Goal: Check status: Check status

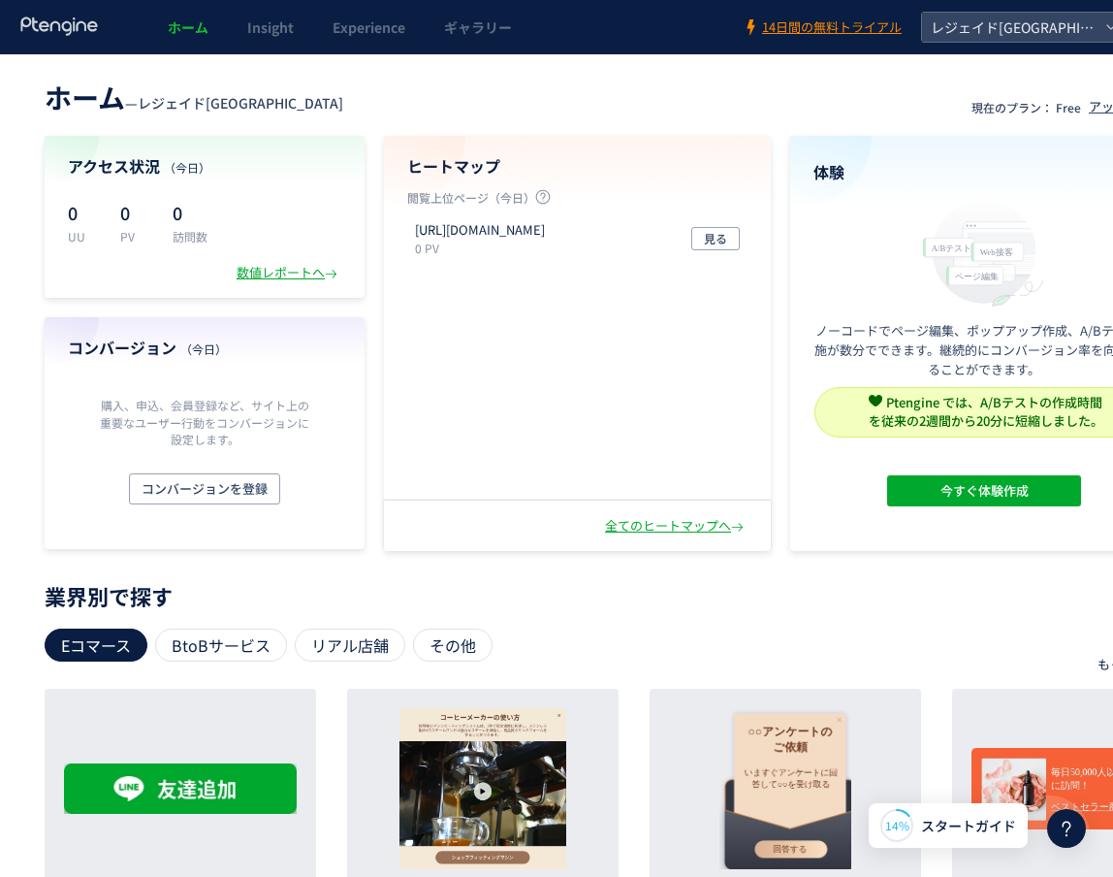
click at [602, 593] on p "業界別で探す" at bounding box center [611, 596] width 1133 height 12
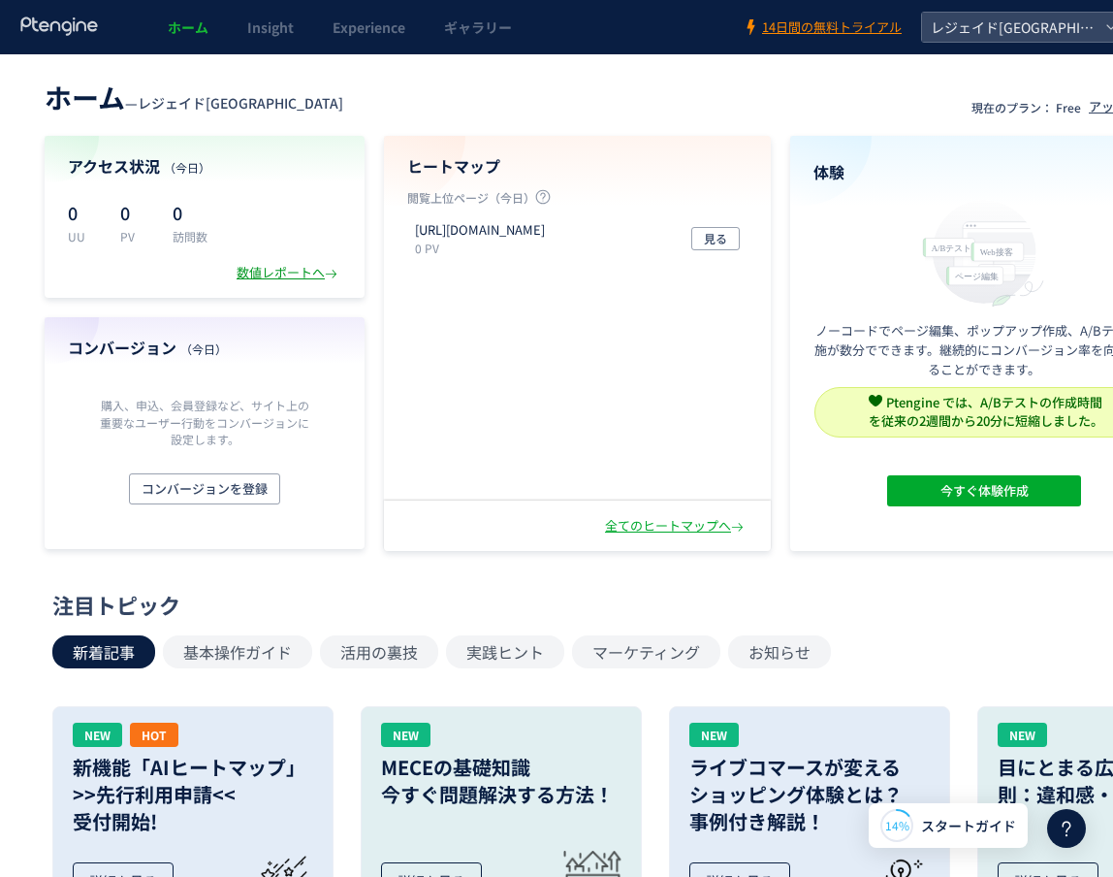
click at [315, 277] on div "数値レポートへ" at bounding box center [289, 273] width 105 height 18
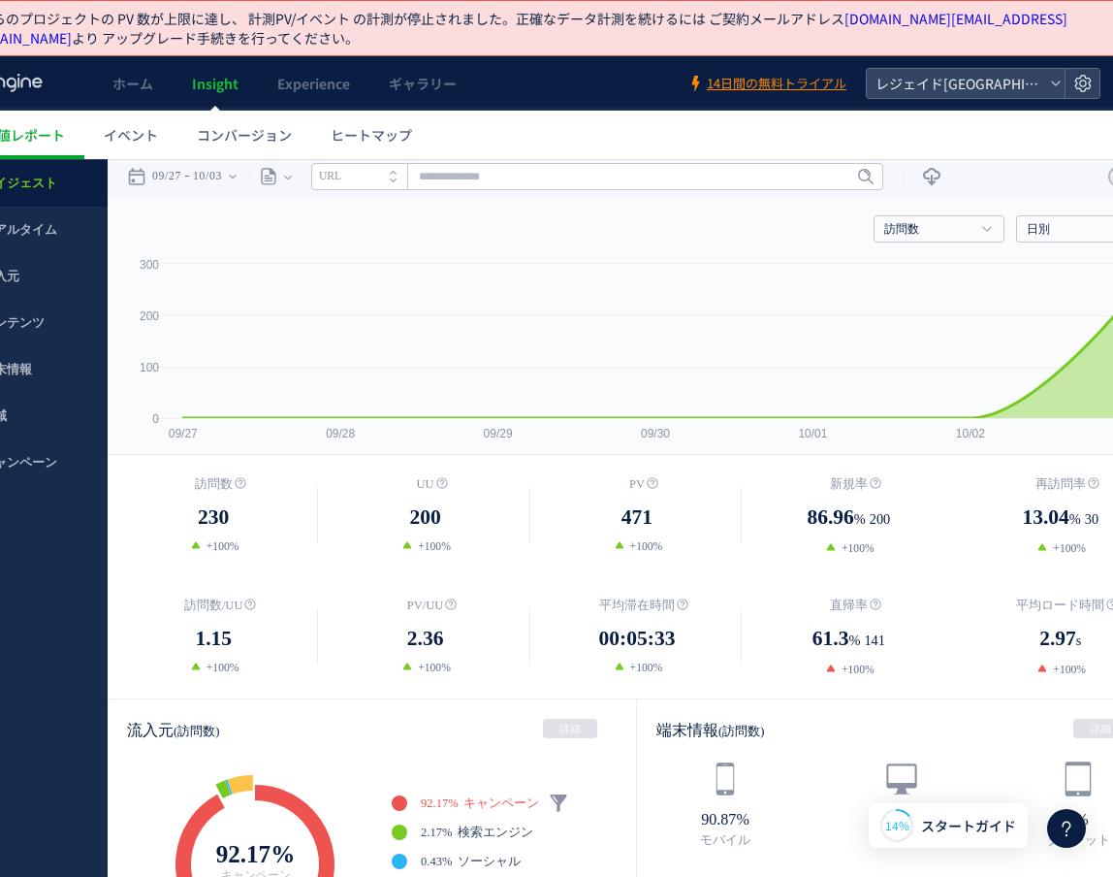
scroll to position [0, 23]
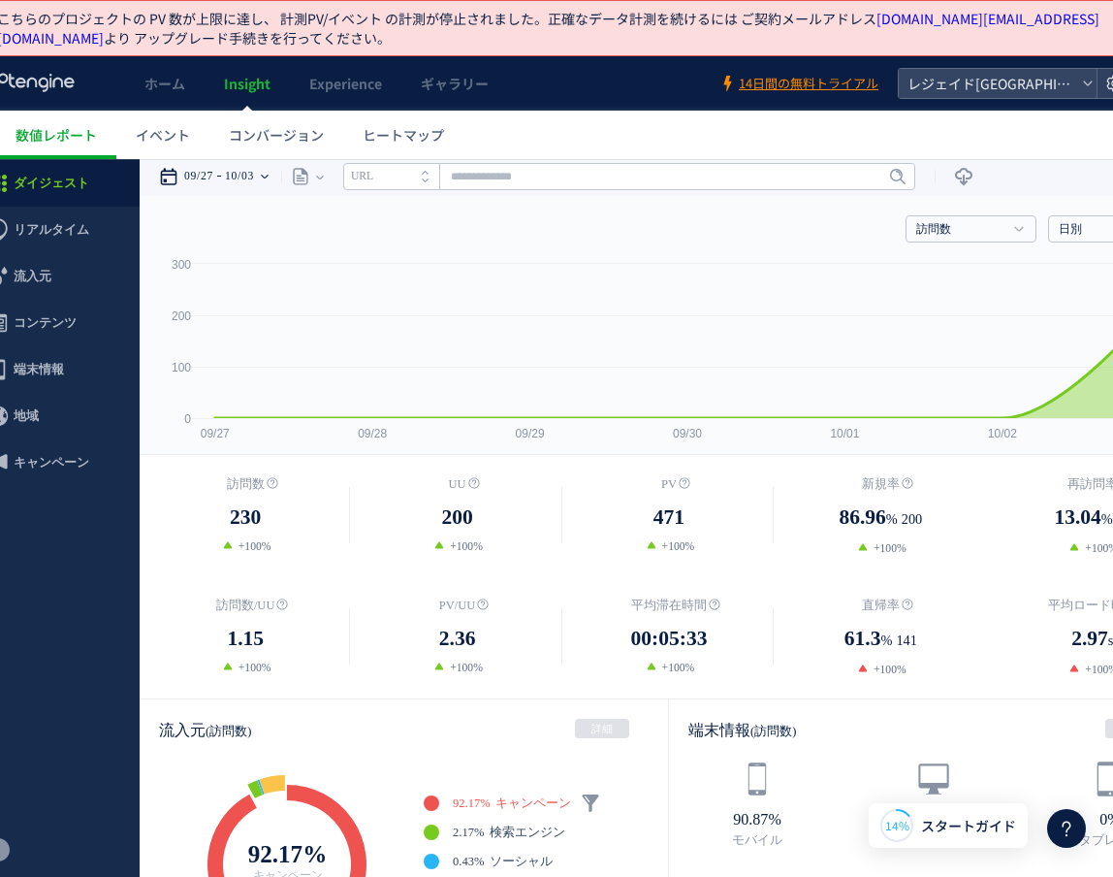
click at [254, 177] on time "10/03" at bounding box center [239, 176] width 29 height 39
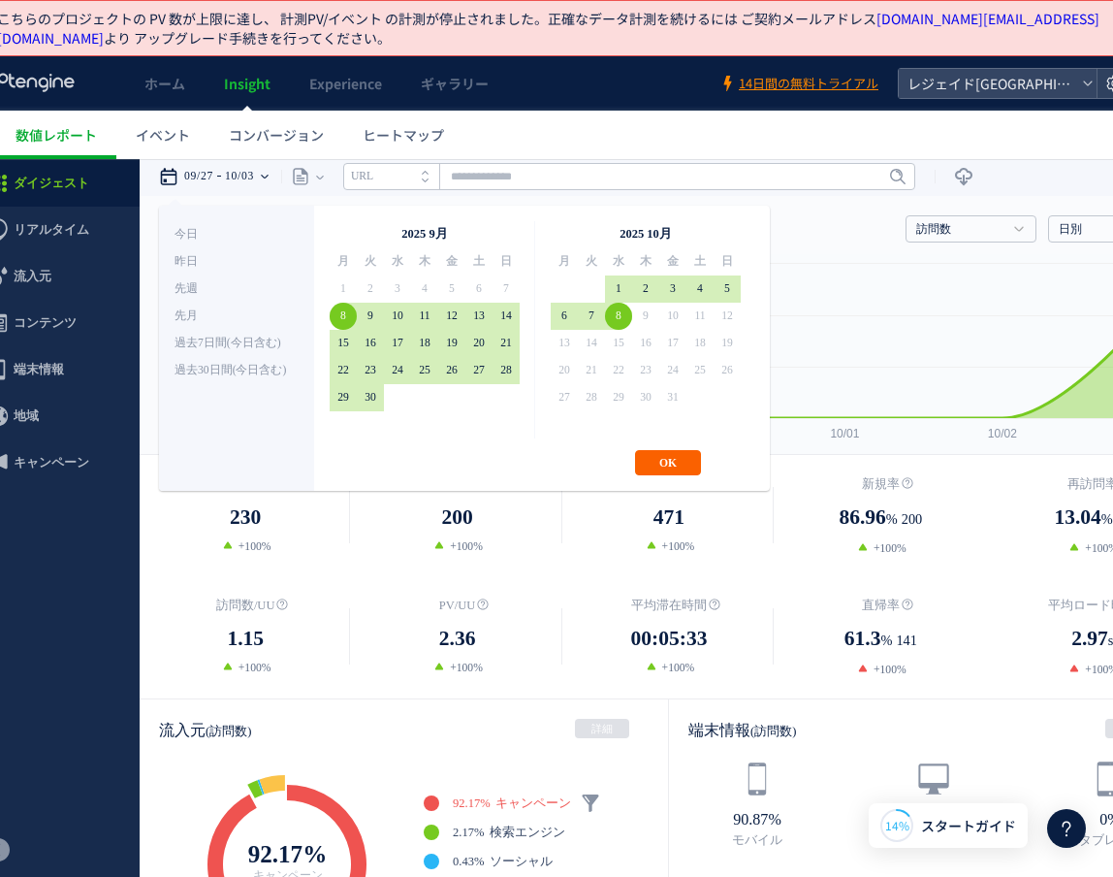
click at [673, 457] on button "OK" at bounding box center [668, 462] width 66 height 25
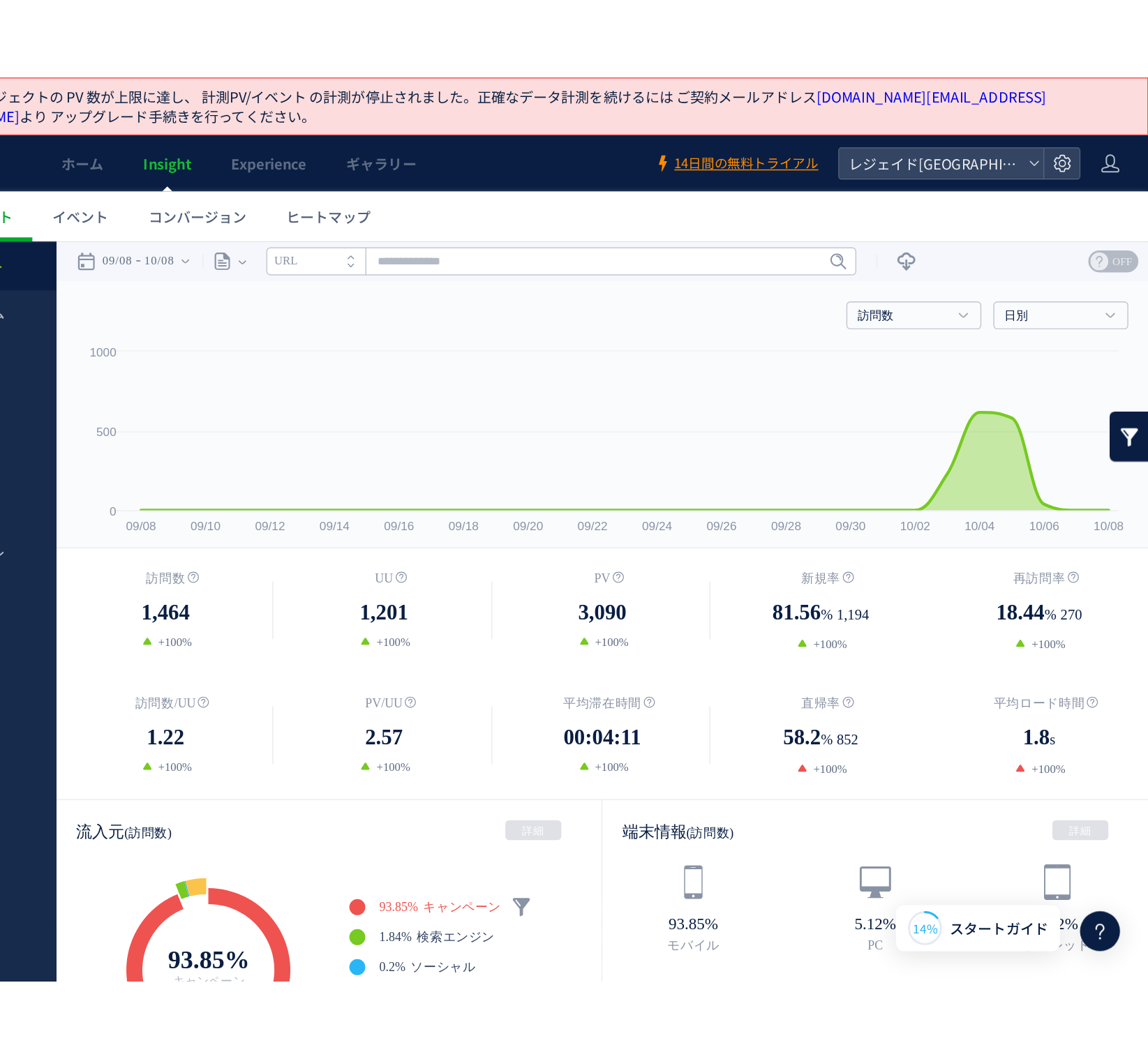
scroll to position [0, 0]
